Goal: Task Accomplishment & Management: Manage account settings

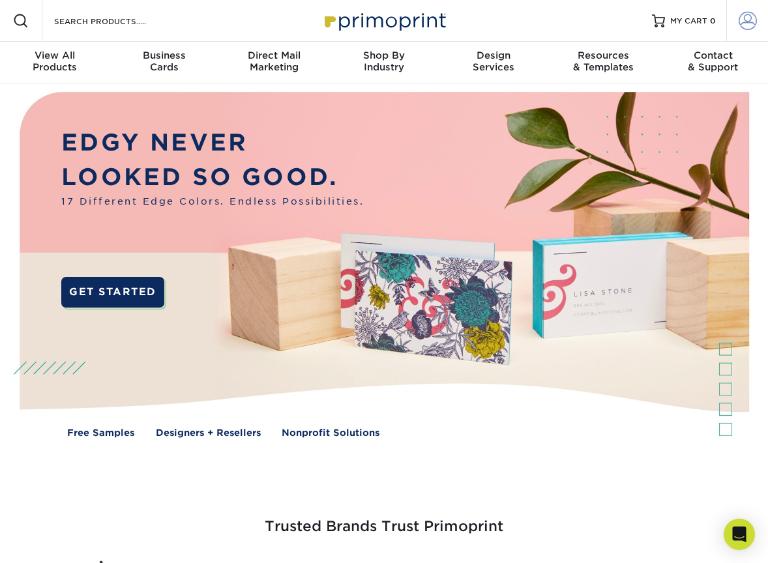
click at [744, 23] on span at bounding box center [747, 21] width 18 height 18
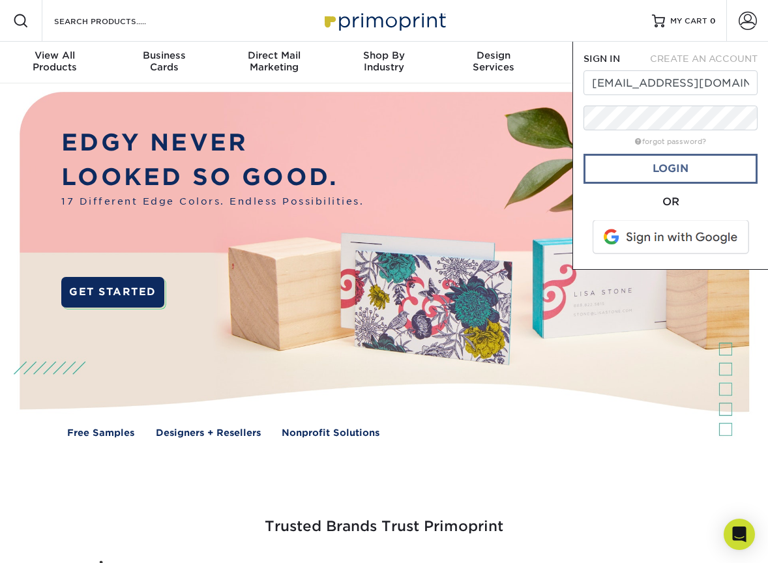
click at [630, 165] on link "Login" at bounding box center [670, 169] width 174 height 30
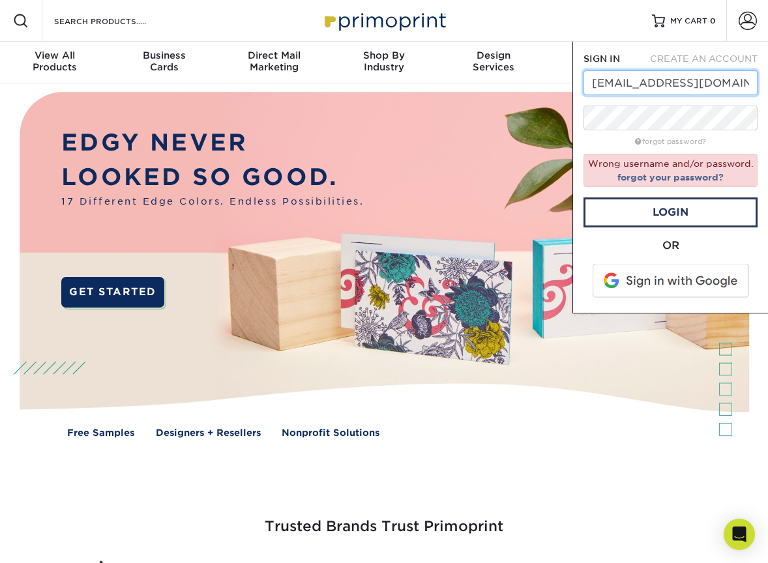
click at [656, 85] on input "[EMAIL_ADDRESS][DOMAIN_NAME]" at bounding box center [670, 82] width 174 height 25
click at [656, 85] on input "fairfaxpetsonwheels@gmail.com" at bounding box center [670, 82] width 174 height 25
type input "[EMAIL_ADDRESS][DOMAIN_NAME]"
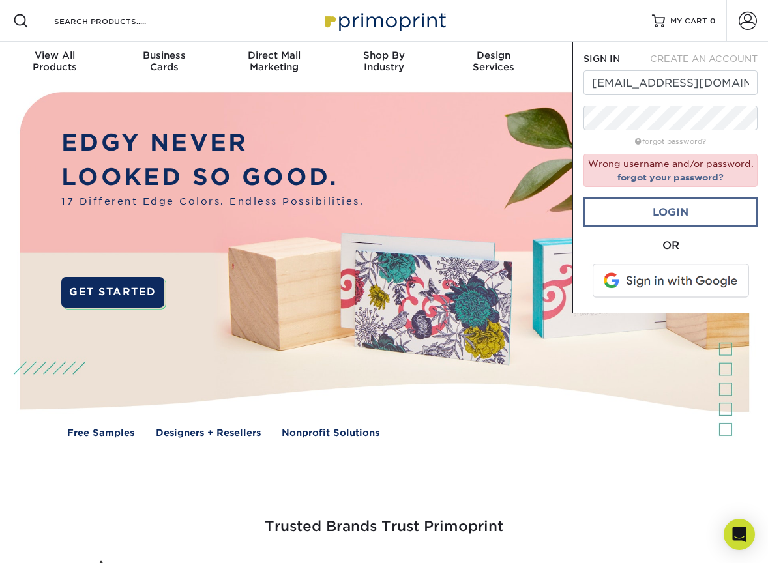
click at [667, 212] on link "Login" at bounding box center [670, 212] width 174 height 30
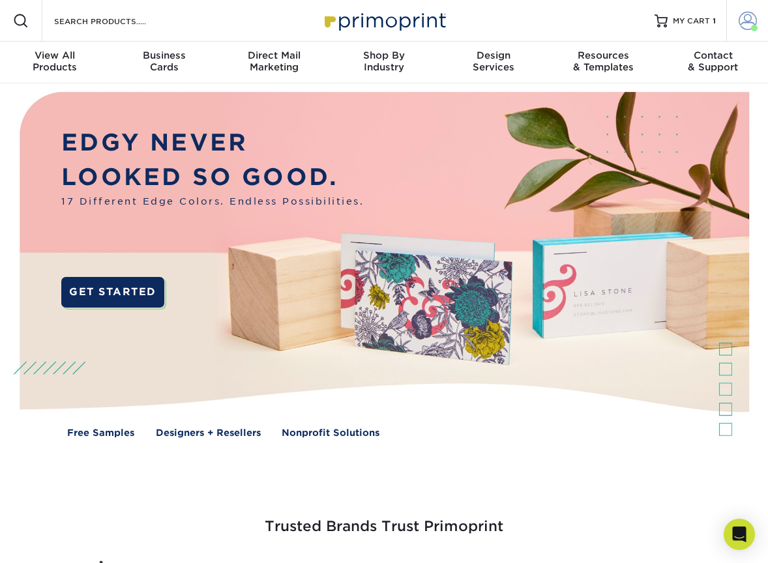
click at [746, 21] on span at bounding box center [747, 21] width 18 height 18
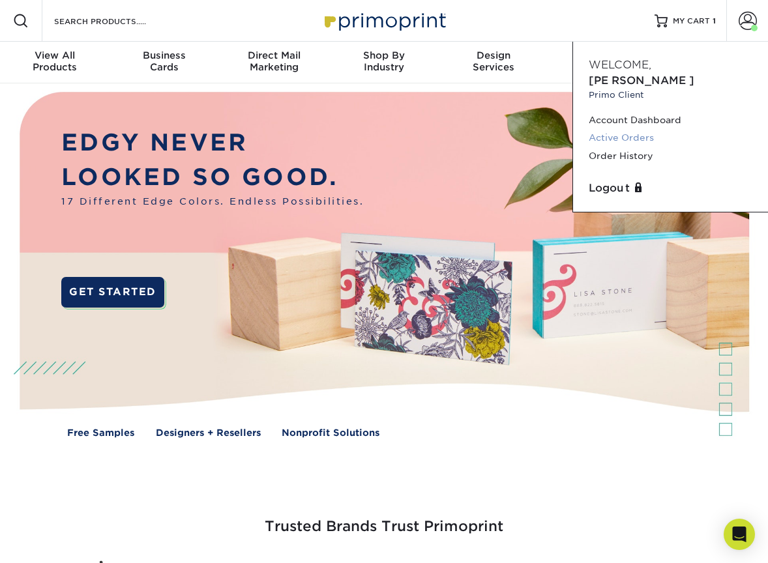
click at [607, 129] on link "Active Orders" at bounding box center [671, 138] width 164 height 18
click at [610, 129] on link "Active Orders" at bounding box center [671, 138] width 164 height 18
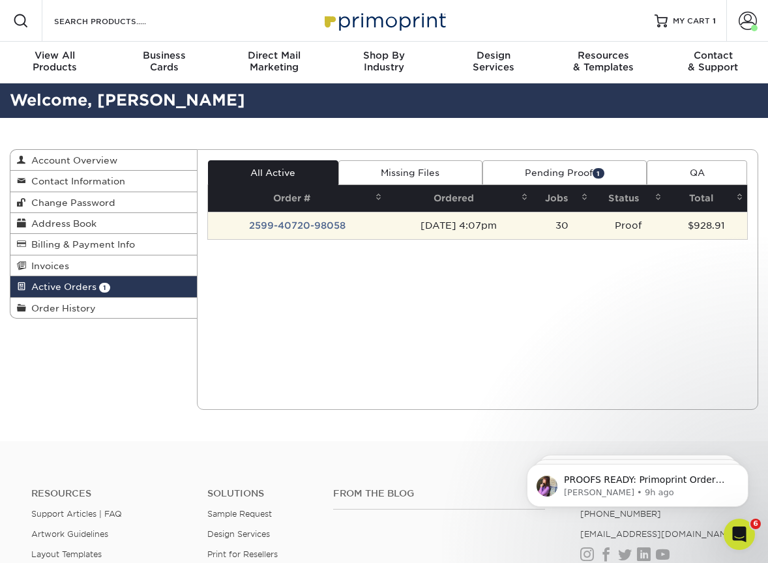
click at [276, 225] on td "2599-40720-98058" at bounding box center [297, 225] width 178 height 27
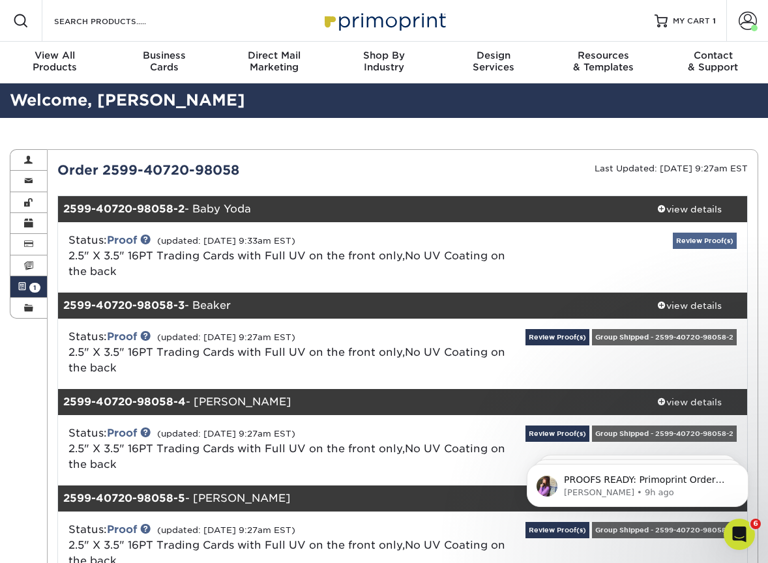
click at [707, 243] on link "Review Proof(s)" at bounding box center [705, 241] width 64 height 16
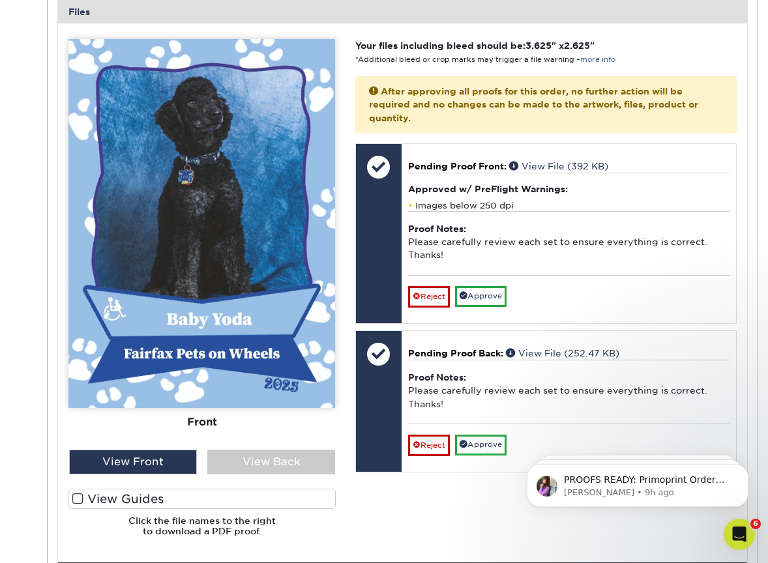
scroll to position [536, 0]
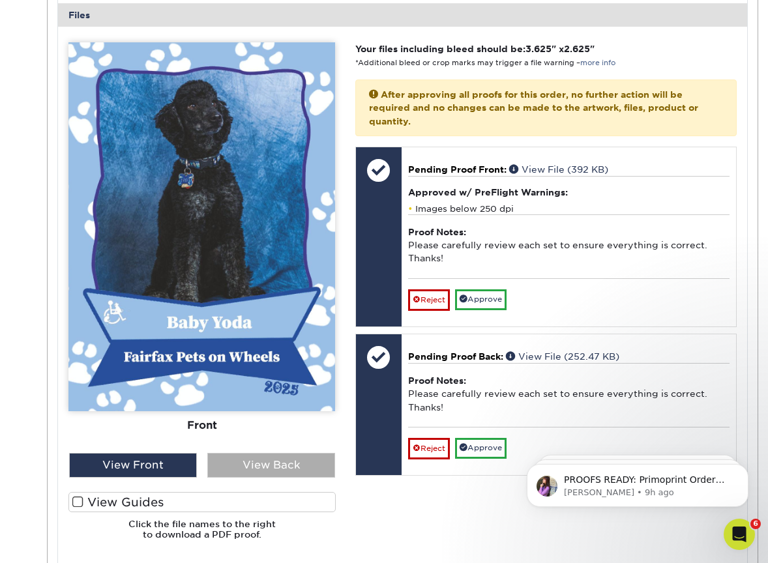
click at [256, 469] on div "View Back" at bounding box center [271, 465] width 128 height 25
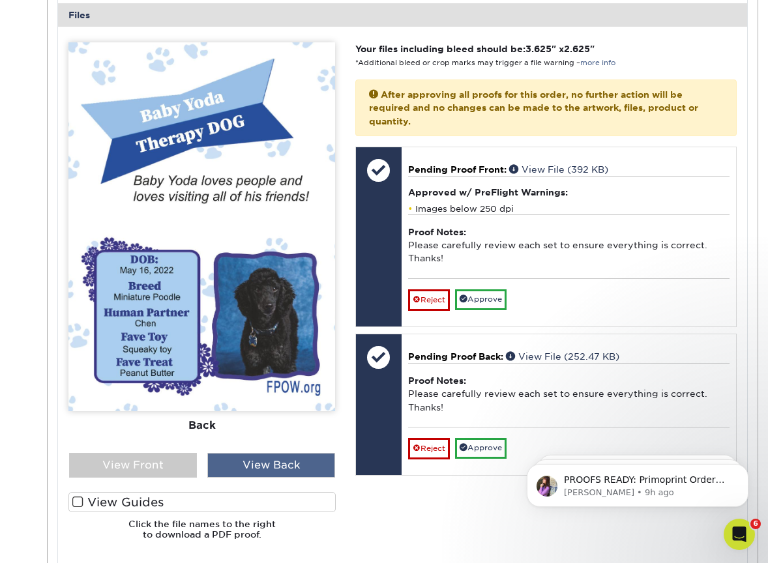
click at [256, 469] on div "View Back" at bounding box center [271, 465] width 128 height 25
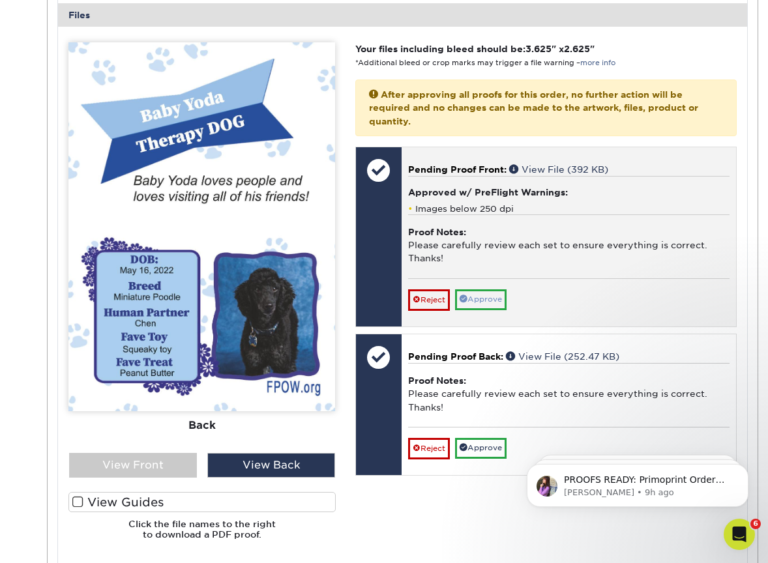
click at [488, 289] on link "Approve" at bounding box center [480, 299] width 51 height 20
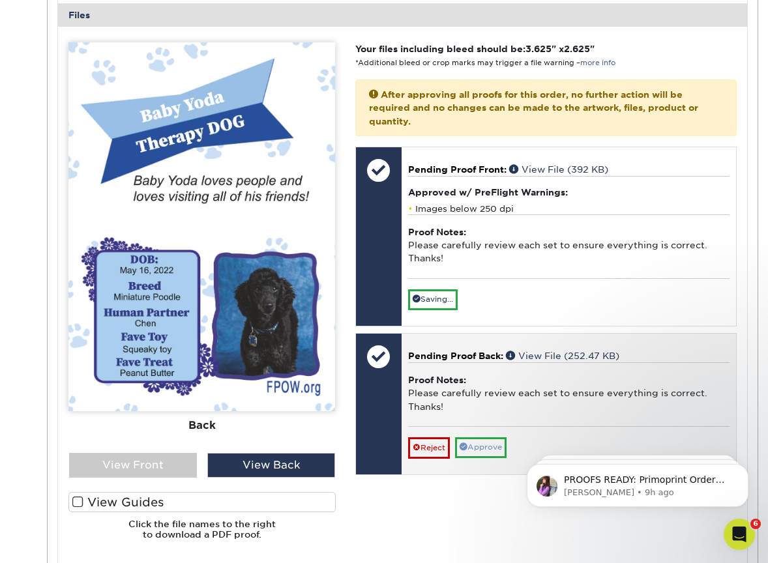
click at [486, 440] on link "Approve" at bounding box center [480, 447] width 51 height 20
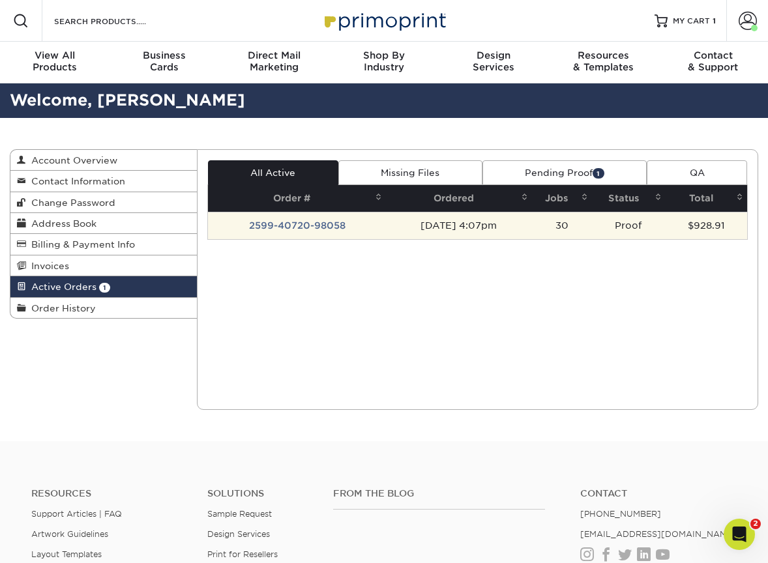
click at [314, 222] on td "2599-40720-98058" at bounding box center [297, 225] width 178 height 27
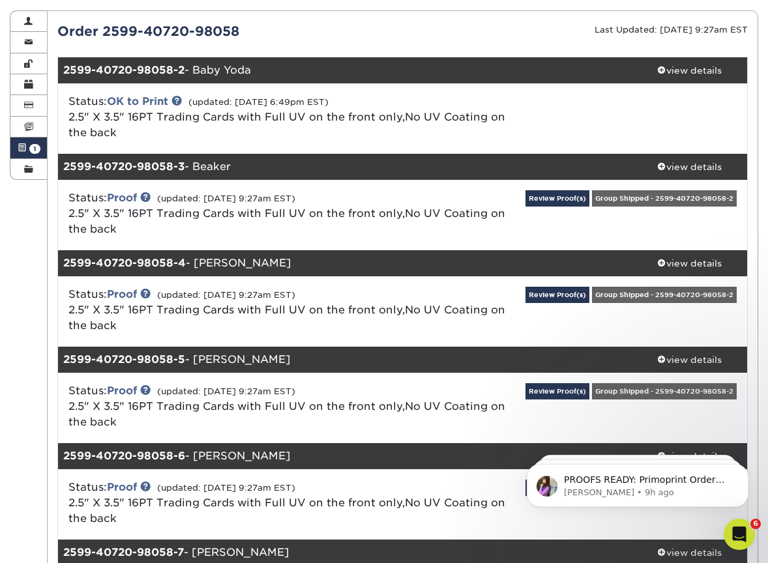
scroll to position [149, 0]
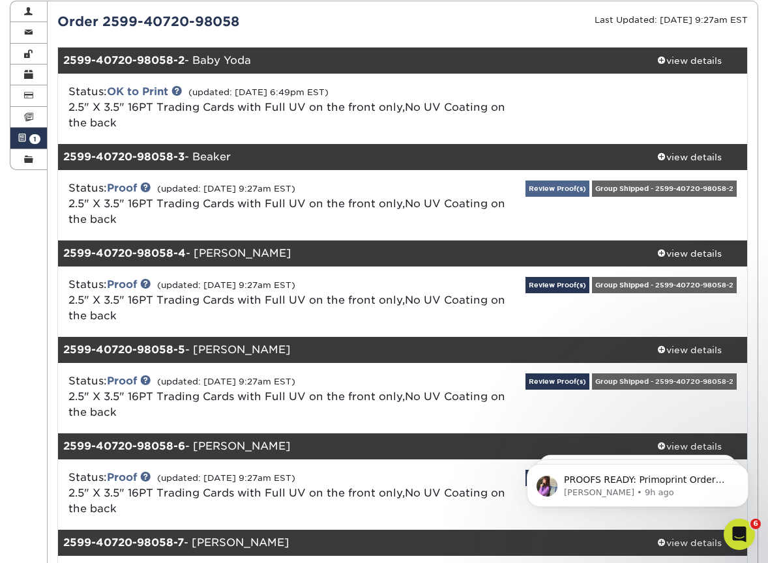
click at [589, 189] on link "Review Proof(s)" at bounding box center [557, 189] width 64 height 16
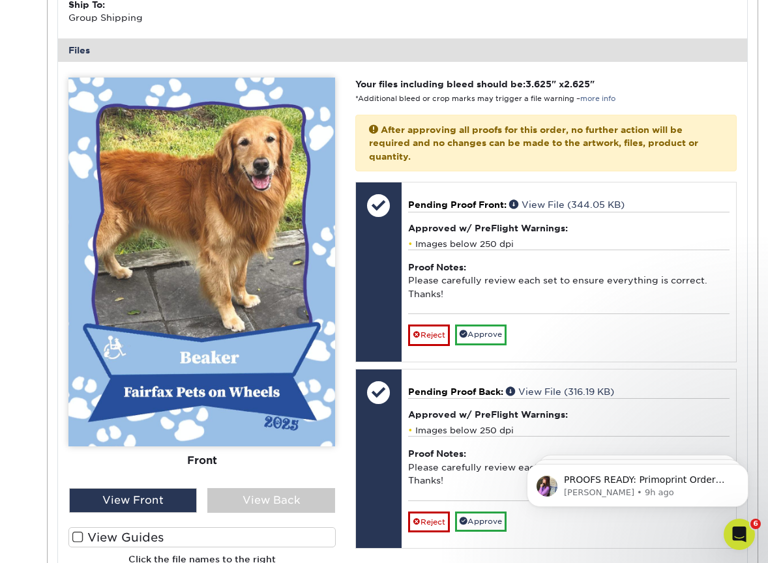
scroll to position [585, 0]
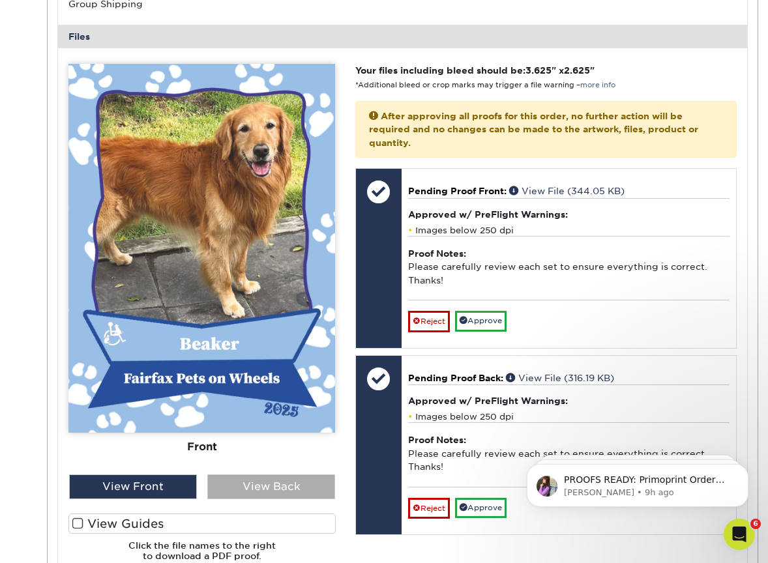
click at [237, 484] on div "View Back" at bounding box center [271, 486] width 128 height 25
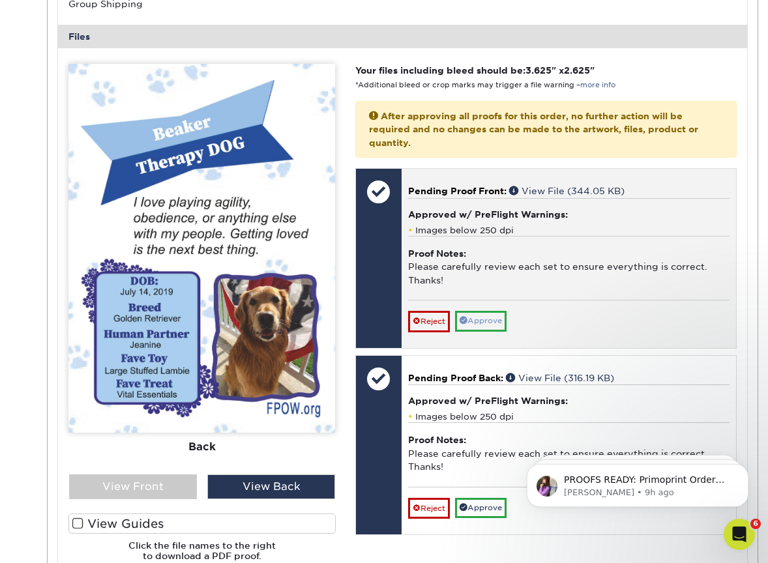
click at [487, 311] on link "Approve" at bounding box center [480, 321] width 51 height 20
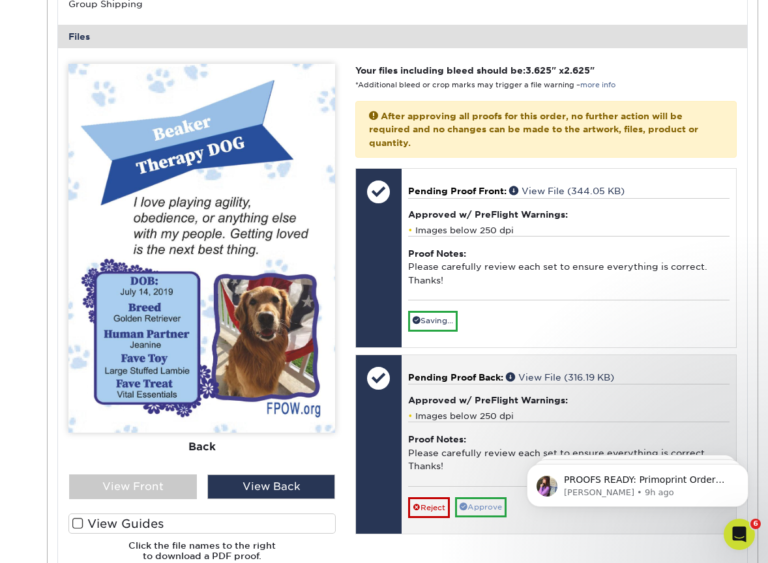
click at [487, 497] on link "Approve" at bounding box center [480, 507] width 51 height 20
